Goal: Browse casually: Explore the website without a specific task or goal

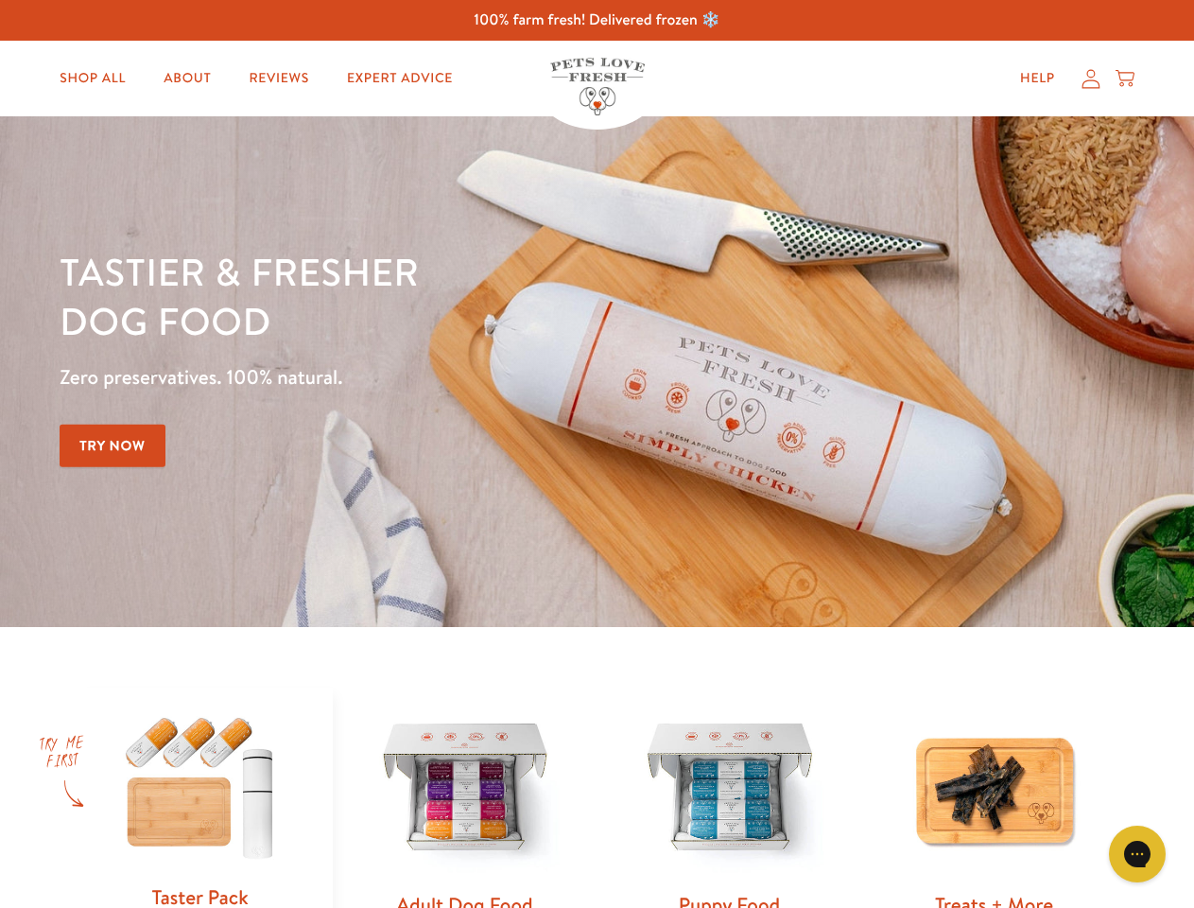
click at [597, 454] on div "Tastier & fresher dog food Zero preservatives. 100% natural. Try Now" at bounding box center [418, 372] width 717 height 250
click at [1137, 854] on icon "Gorgias live chat" at bounding box center [1137, 853] width 18 height 18
